Goal: Transaction & Acquisition: Purchase product/service

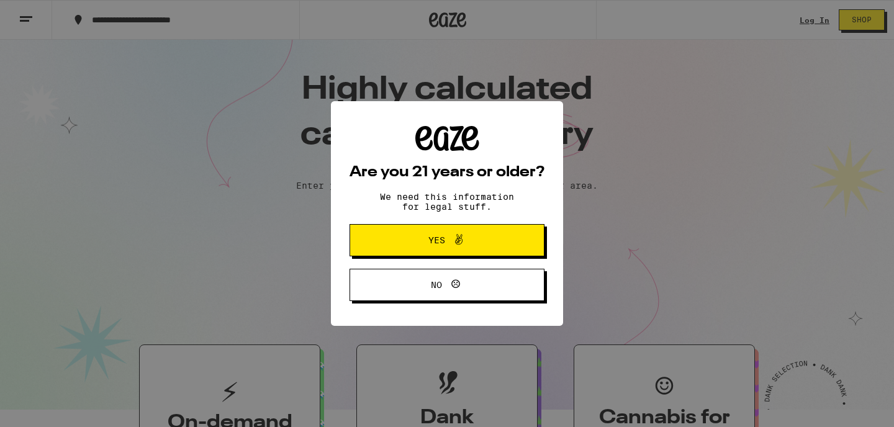
click at [807, 19] on div "Are you 21 years or older? We need this information for legal stuff. Yes No" at bounding box center [447, 213] width 894 height 427
click at [472, 238] on span "Yes" at bounding box center [447, 240] width 94 height 16
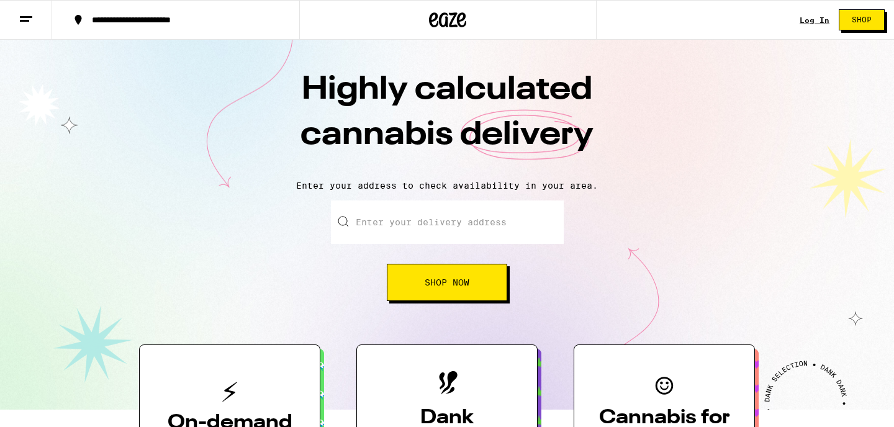
click at [818, 16] on link "Log In" at bounding box center [814, 20] width 30 height 8
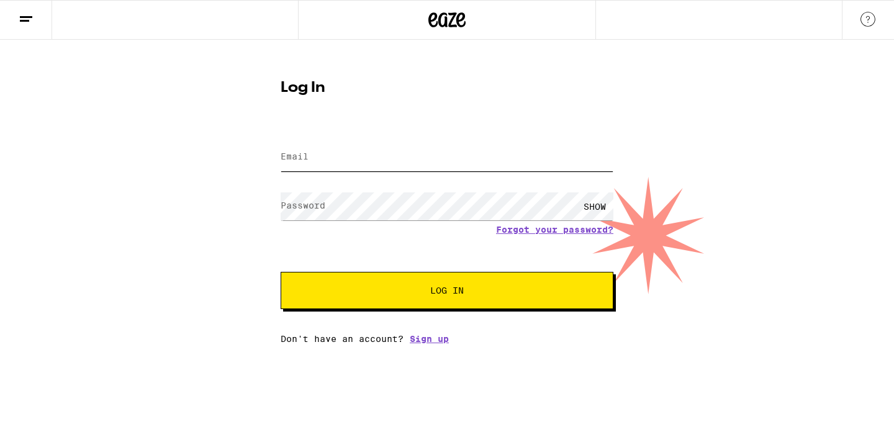
click at [409, 157] on input "Email" at bounding box center [446, 157] width 333 height 28
type input "[EMAIL_ADDRESS][DOMAIN_NAME]"
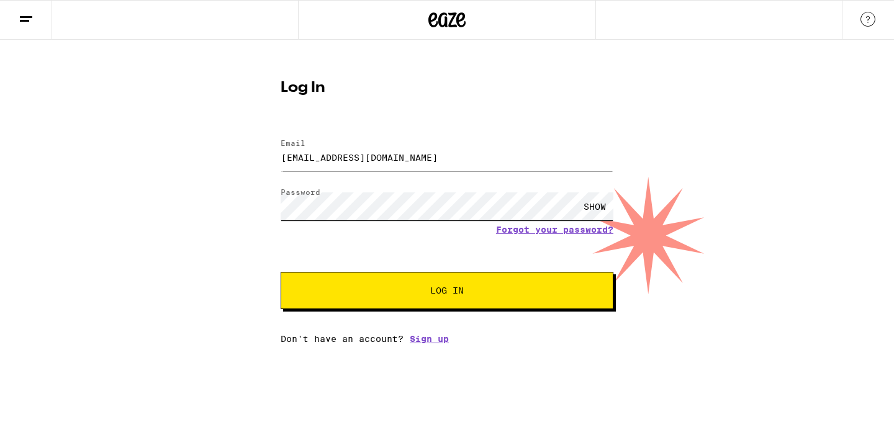
click at [280, 272] on button "Log In" at bounding box center [446, 290] width 333 height 37
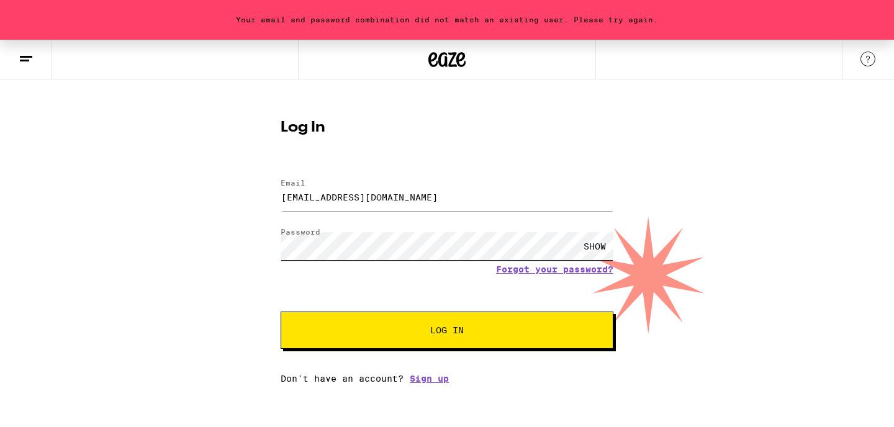
click at [280, 311] on button "Log In" at bounding box center [446, 329] width 333 height 37
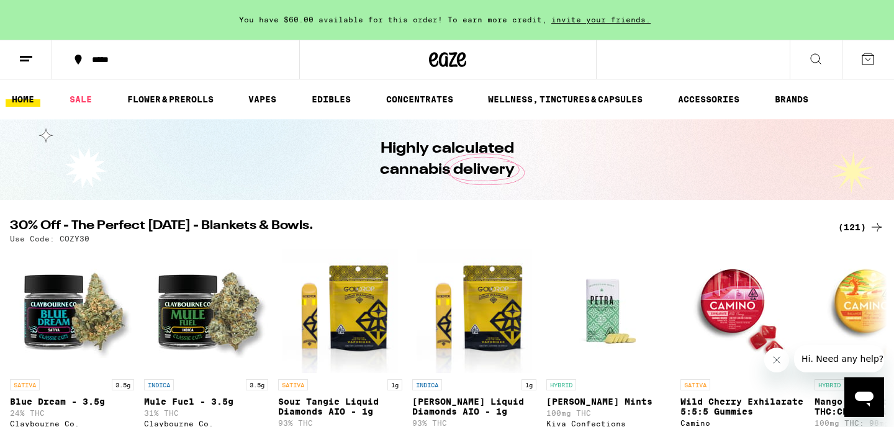
click at [17, 60] on button at bounding box center [26, 59] width 52 height 39
